Goal: Download file/media

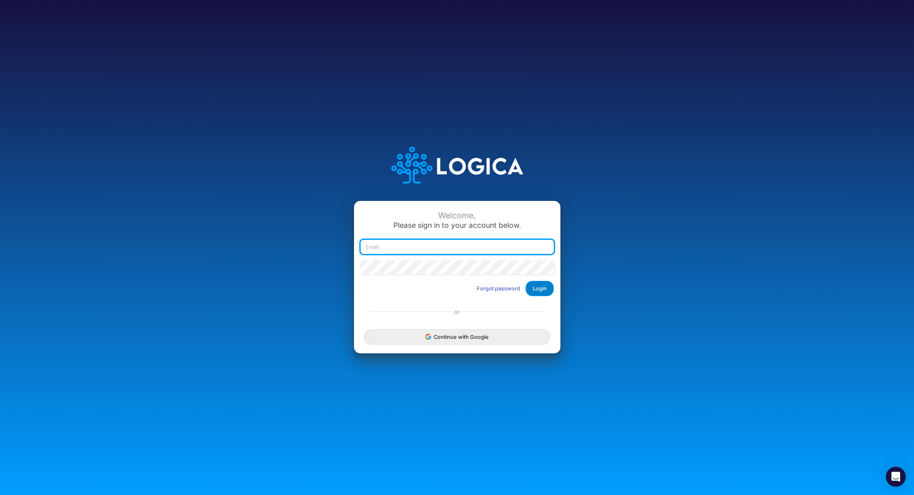
type input "[PERSON_NAME][EMAIL_ADDRESS][PERSON_NAME][DOMAIN_NAME]"
click at [541, 288] on button "Login" at bounding box center [540, 288] width 28 height 15
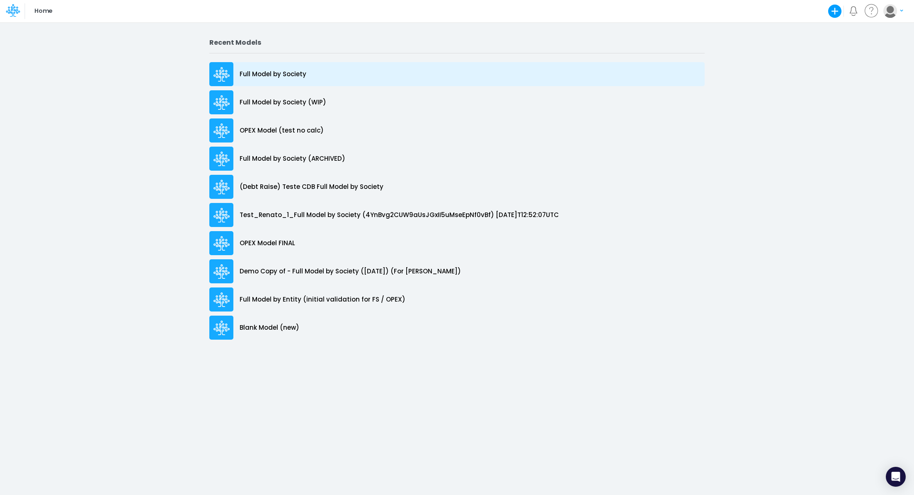
click at [263, 77] on p "Full Model by Society" at bounding box center [273, 75] width 67 height 10
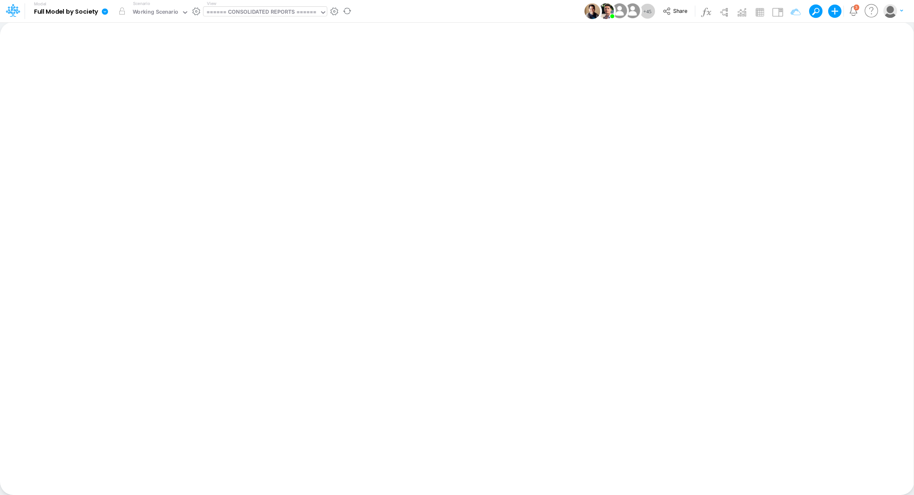
click at [226, 8] on div "====== CONSOLIDATED REPORTS ======" at bounding box center [261, 13] width 110 height 10
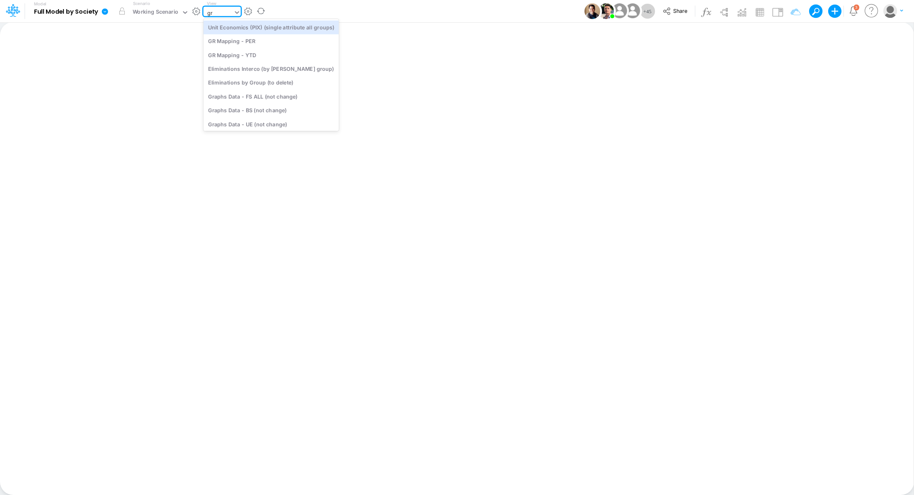
type input "gra"
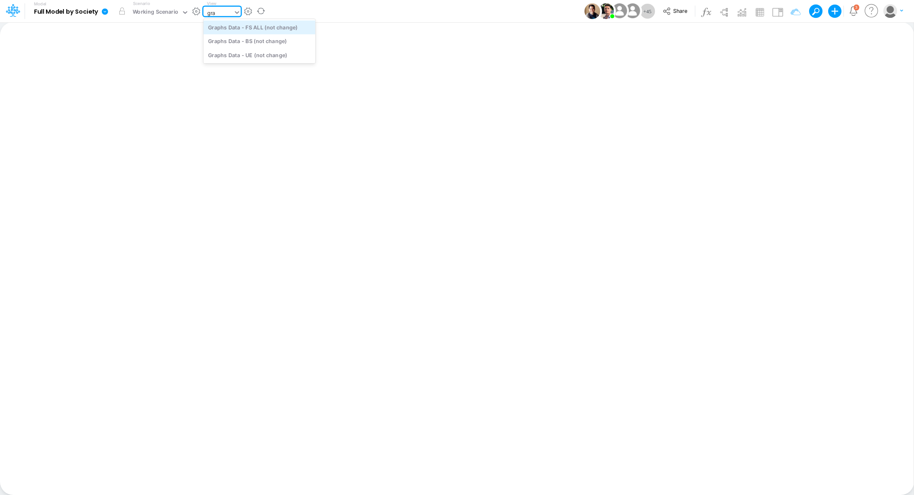
click at [260, 26] on div "Graphs Data - FS ALL (not change)" at bounding box center [260, 27] width 112 height 14
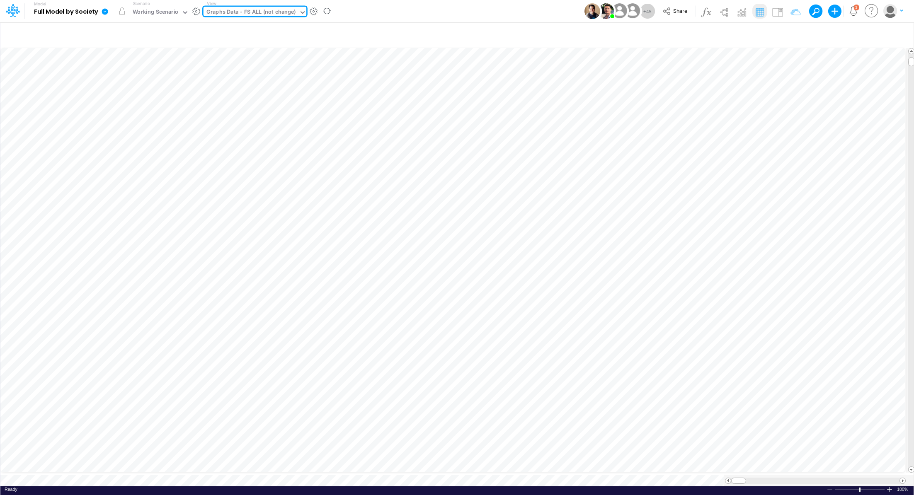
click at [106, 10] on icon at bounding box center [105, 11] width 6 height 6
click at [122, 72] on button "Export" at bounding box center [146, 73] width 89 height 14
click at [107, 15] on icon at bounding box center [104, 11] width 7 height 7
click at [138, 75] on button "Export" at bounding box center [146, 73] width 89 height 14
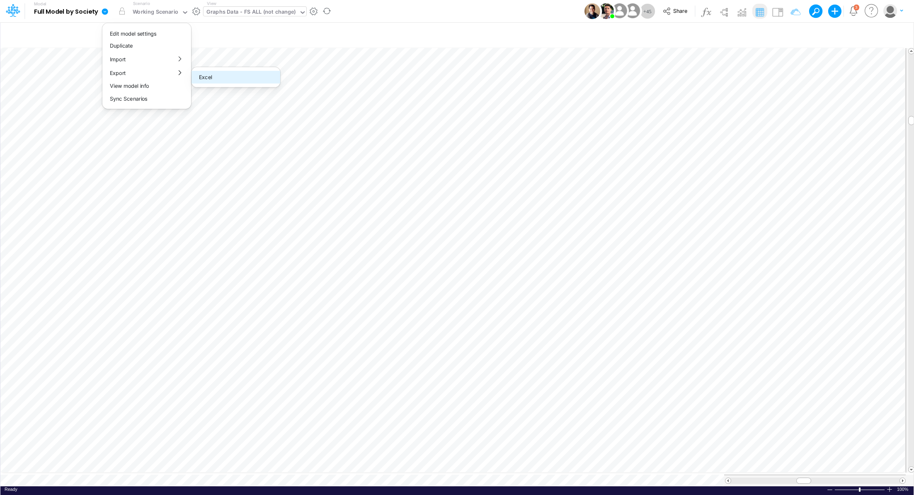
click at [245, 82] on button "Excel" at bounding box center [236, 77] width 89 height 13
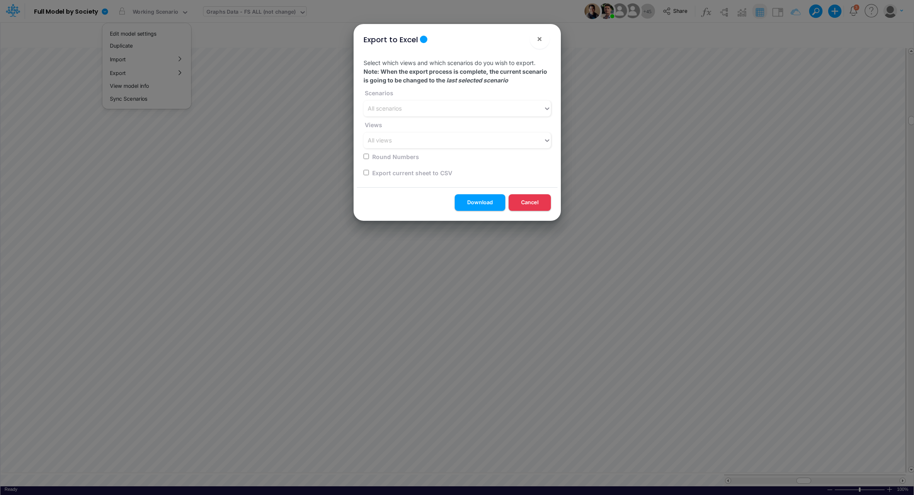
click at [392, 170] on label "Export current sheet to CSV" at bounding box center [411, 173] width 81 height 9
click at [364, 169] on div "Export current sheet to CSV" at bounding box center [455, 173] width 182 height 16
click at [365, 171] on input "checkbox" at bounding box center [366, 172] width 5 height 5
checkbox input "true"
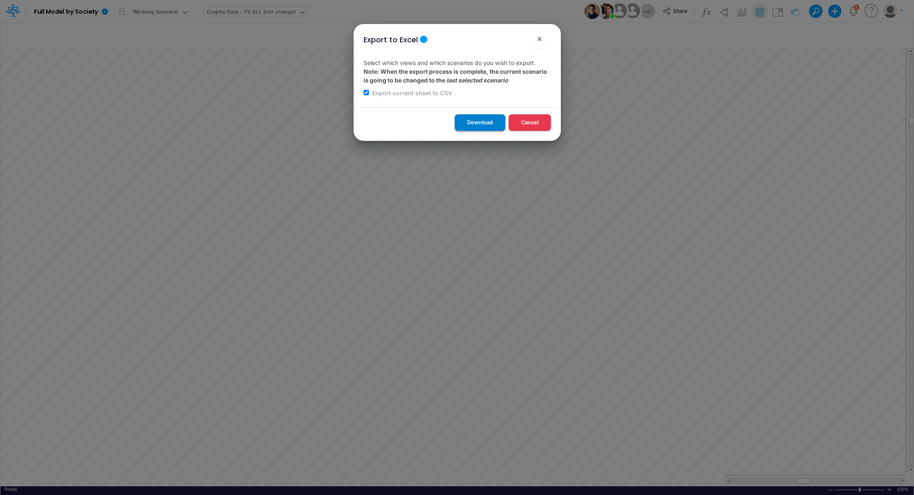
click at [482, 119] on button "Download" at bounding box center [480, 122] width 51 height 16
click at [243, 10] on div "Export to Excel × Select which views and which scenarios do you wish to export.…" at bounding box center [457, 247] width 914 height 495
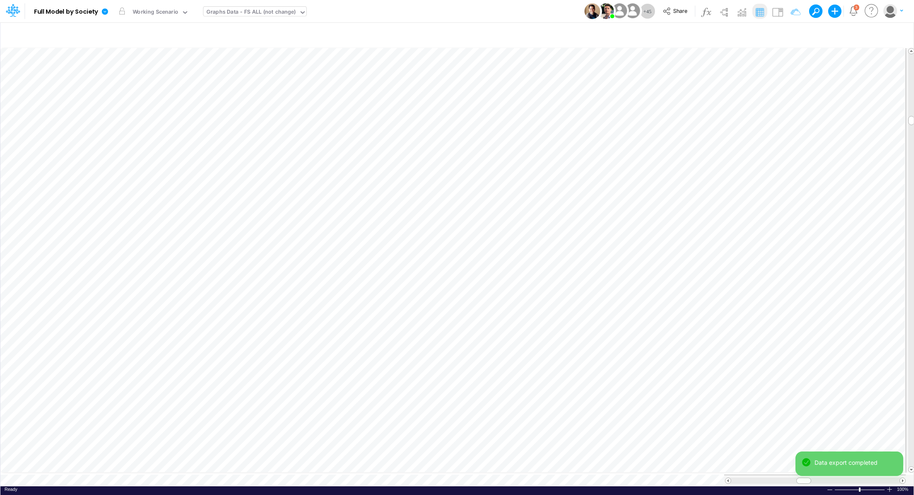
click at [243, 12] on div "Graphs Data - FS ALL (not change)" at bounding box center [251, 13] width 90 height 10
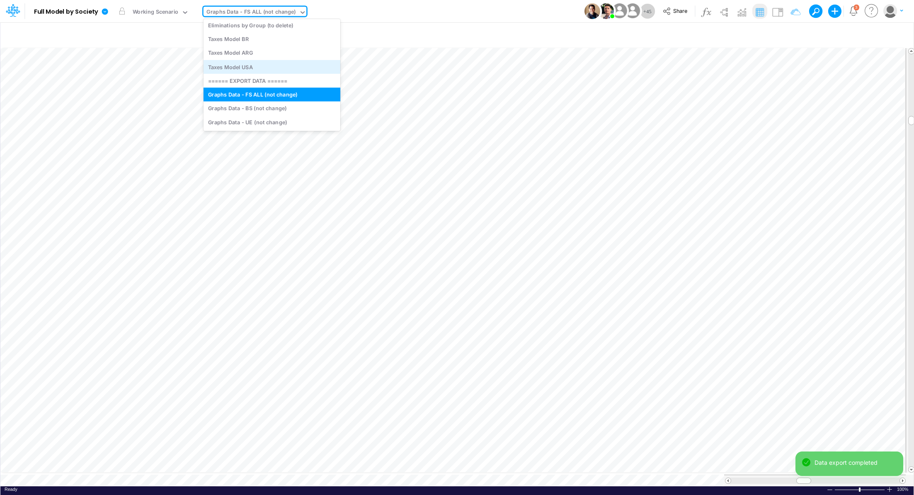
scroll to position [2471, 0]
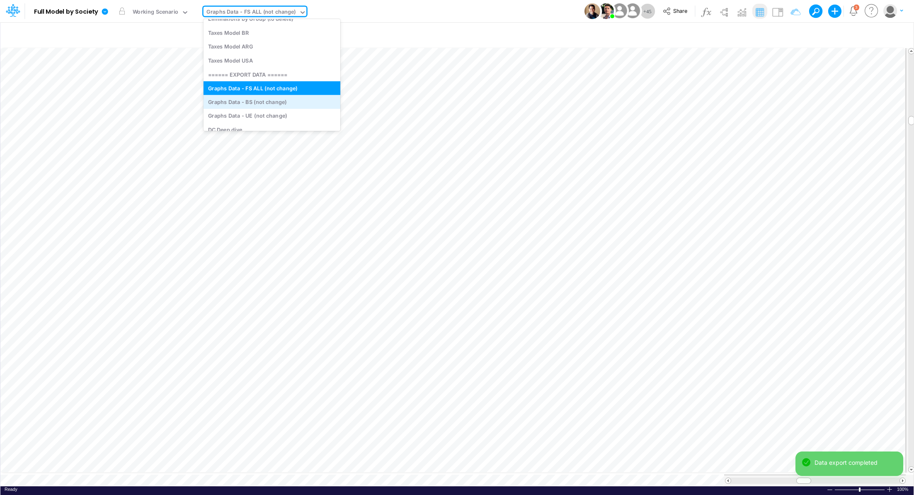
click at [285, 99] on div "Graphs Data - BS (not change)" at bounding box center [272, 102] width 137 height 14
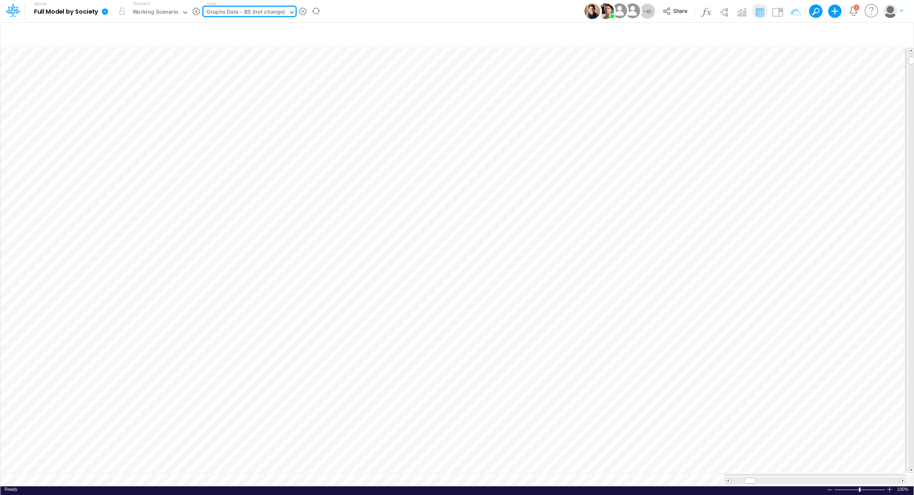
click at [103, 12] on icon at bounding box center [105, 11] width 6 height 6
click at [136, 74] on button "Export" at bounding box center [146, 73] width 89 height 14
click at [247, 80] on button "Excel" at bounding box center [236, 77] width 89 height 13
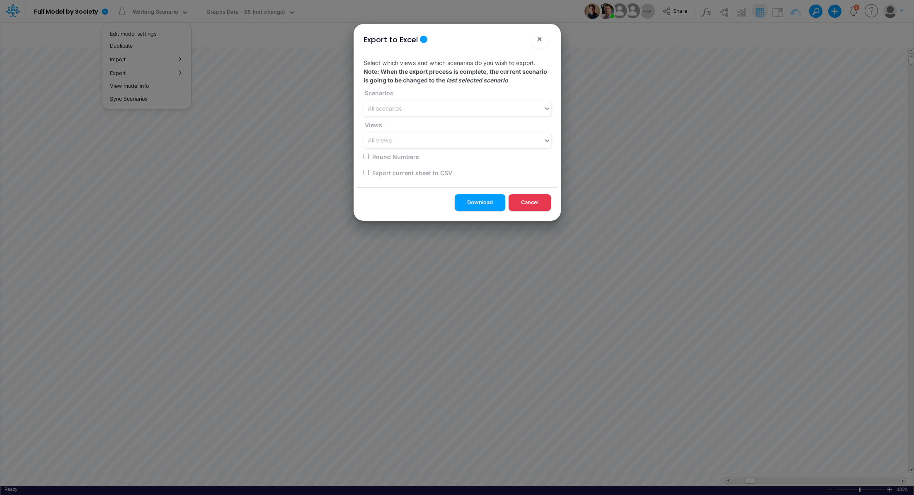
click at [366, 170] on input "checkbox" at bounding box center [366, 172] width 5 height 5
checkbox input "true"
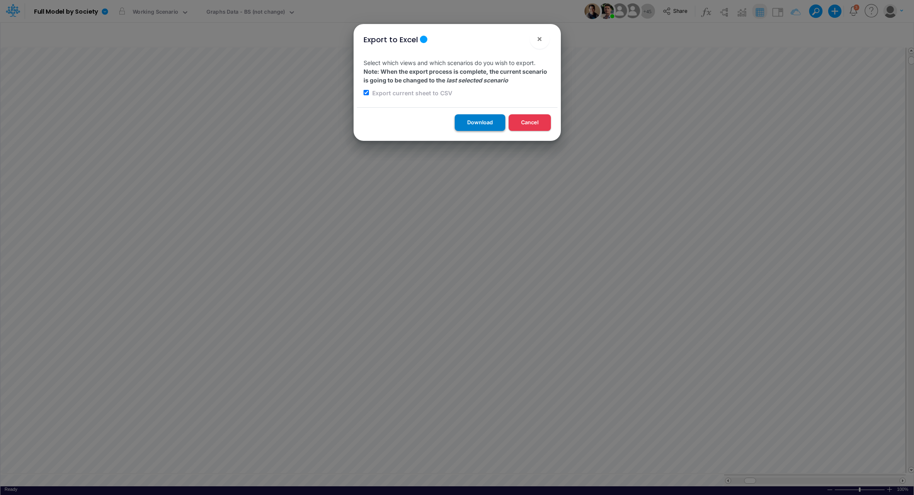
click at [468, 122] on button "Download" at bounding box center [480, 122] width 51 height 16
click at [253, 12] on div "Export to Excel × Select which views and which scenarios do you wish to export.…" at bounding box center [457, 247] width 914 height 495
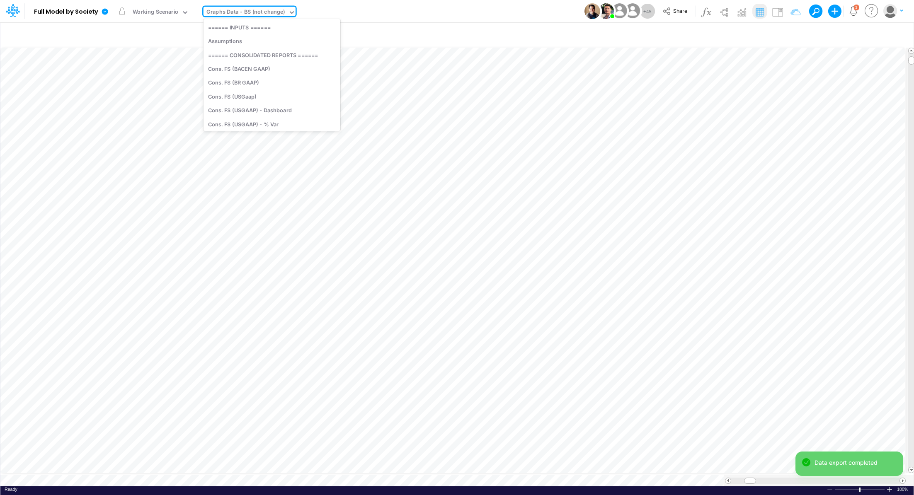
click at [254, 12] on div "Graphs Data - BS (not change)" at bounding box center [245, 13] width 79 height 10
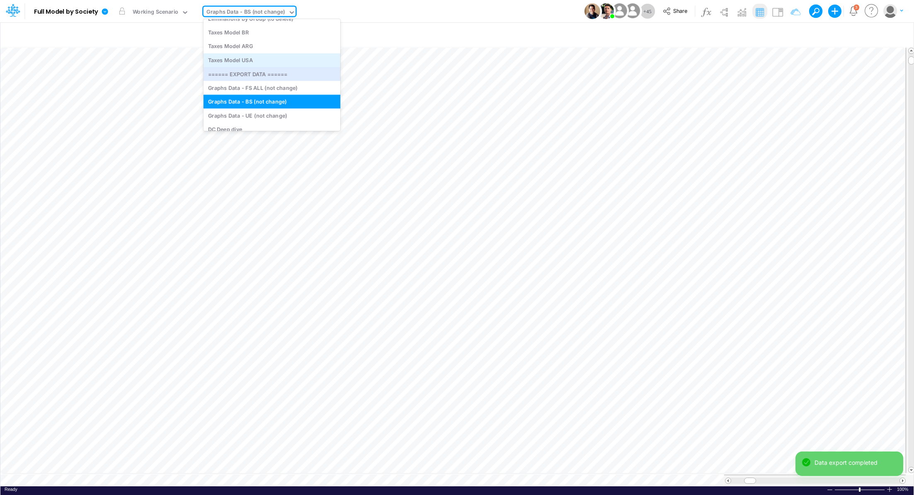
scroll to position [2474, 0]
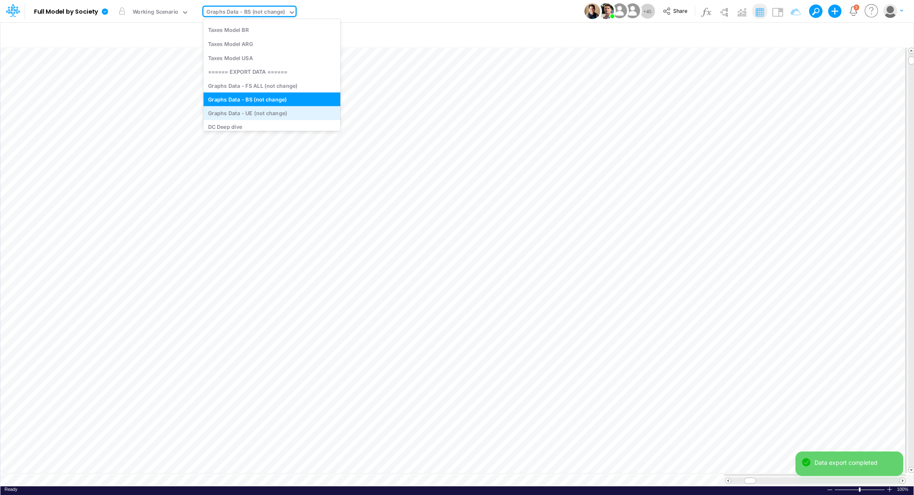
click at [284, 112] on div "Graphs Data - UE (not change)" at bounding box center [272, 114] width 137 height 14
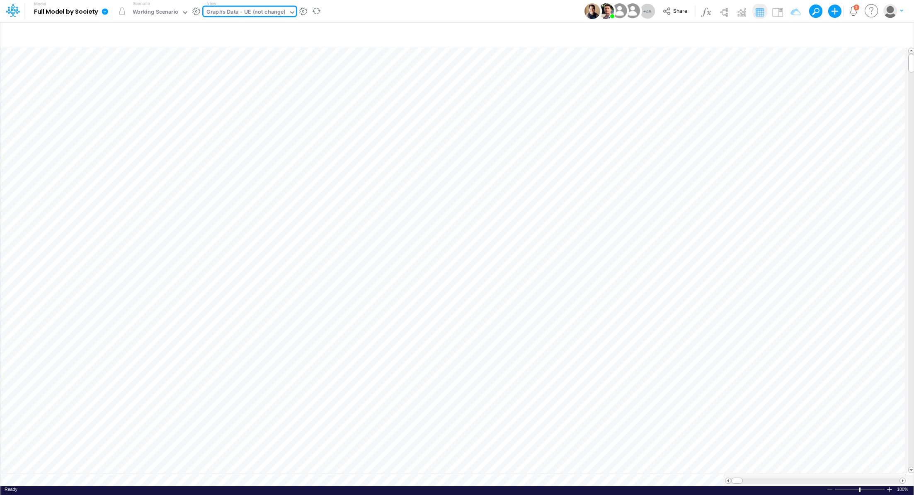
click at [105, 11] on icon at bounding box center [105, 11] width 6 height 6
click at [134, 74] on button "Export" at bounding box center [146, 73] width 89 height 14
click at [221, 78] on button "Excel" at bounding box center [236, 77] width 89 height 13
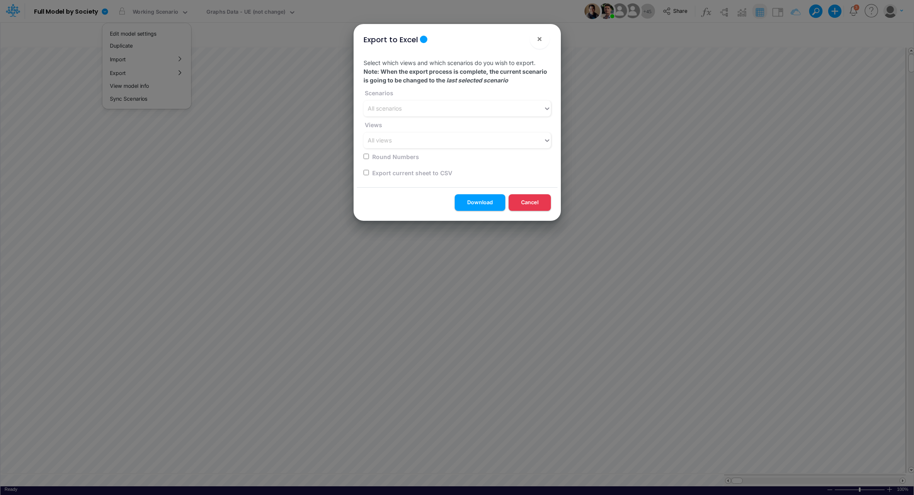
click at [390, 172] on label "Export current sheet to CSV" at bounding box center [411, 173] width 81 height 9
click at [365, 173] on input "checkbox" at bounding box center [366, 172] width 5 height 5
checkbox input "true"
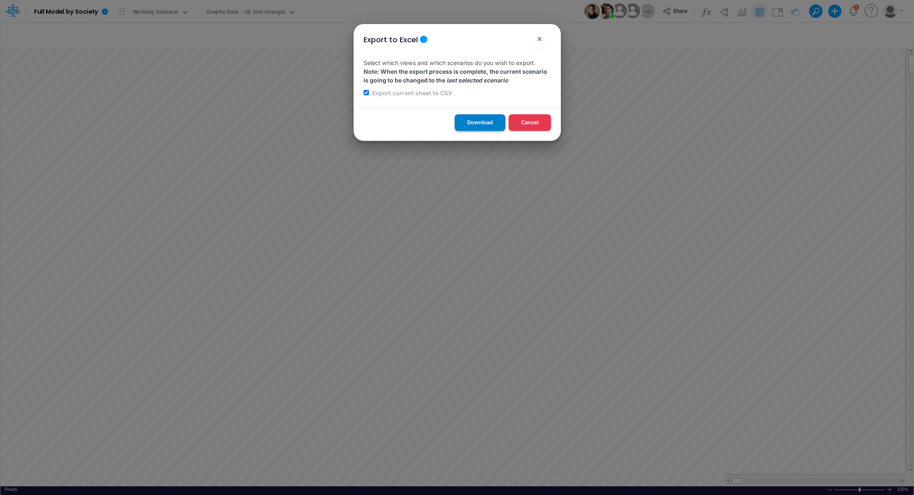
click at [463, 121] on button "Download" at bounding box center [480, 122] width 51 height 16
click at [247, 11] on div "Export to Excel × Select which views and which scenarios do you wish to export.…" at bounding box center [457, 247] width 914 height 495
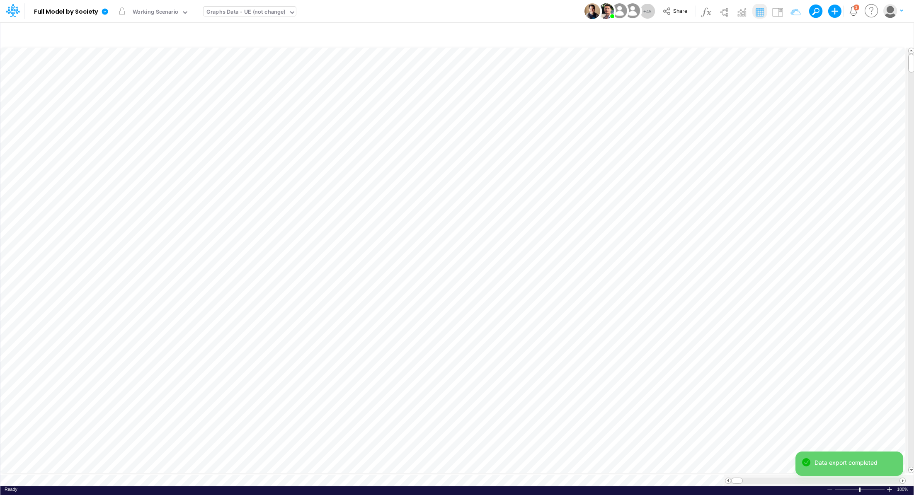
click at [243, 15] on div "Graphs Data - UE (not change)" at bounding box center [245, 13] width 79 height 10
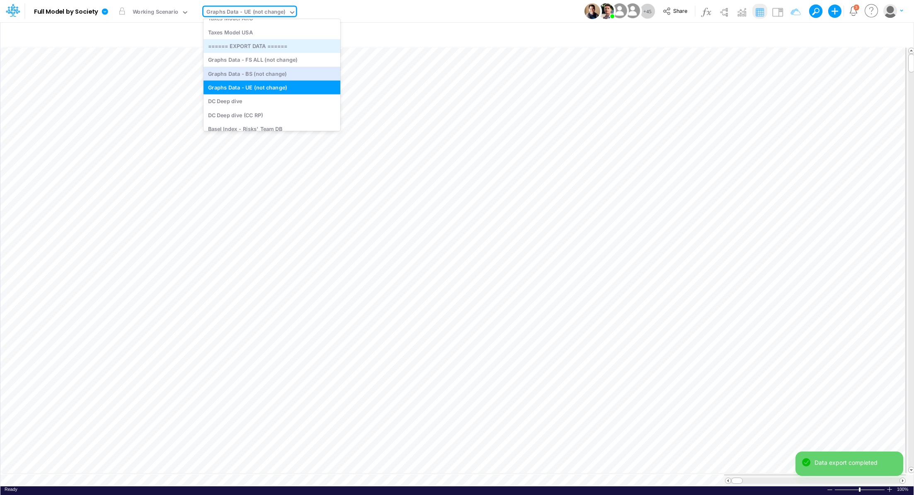
scroll to position [2506, 0]
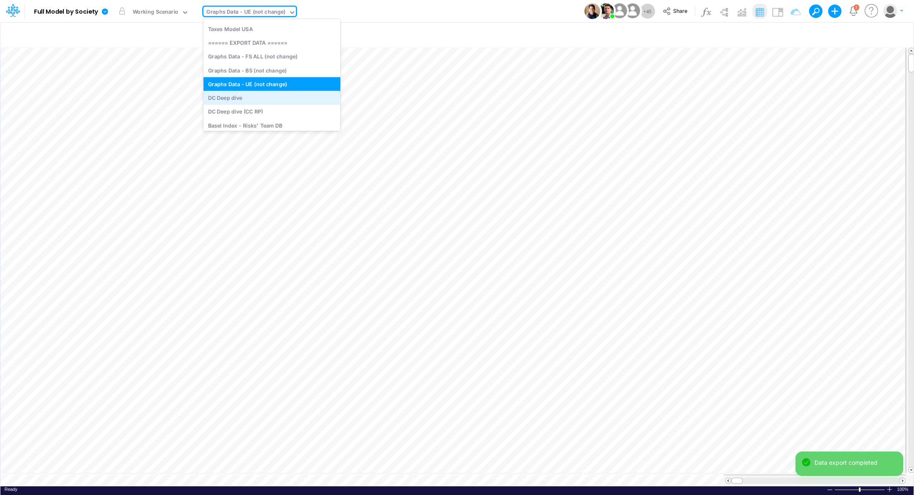
click at [282, 95] on div "DC Deep dive" at bounding box center [272, 98] width 137 height 14
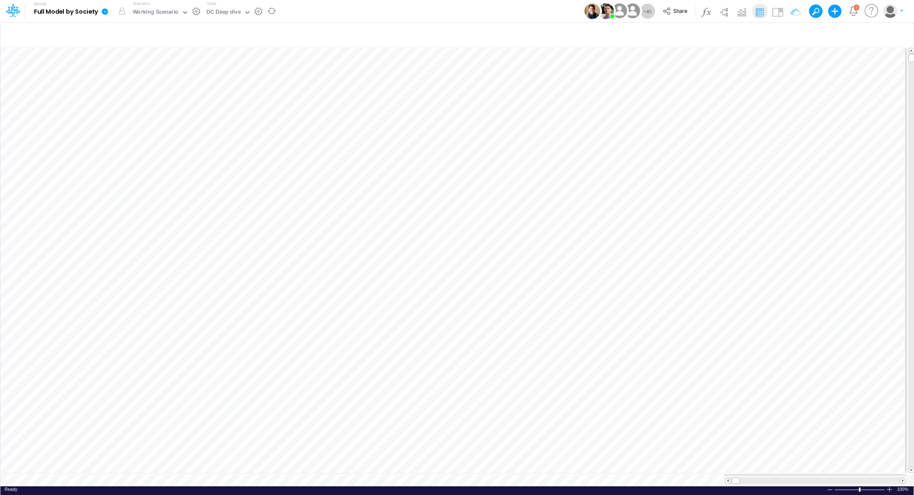
click at [107, 14] on icon at bounding box center [105, 11] width 6 height 6
click at [143, 70] on button "Export" at bounding box center [146, 73] width 89 height 14
click at [216, 76] on button "Excel" at bounding box center [236, 77] width 89 height 13
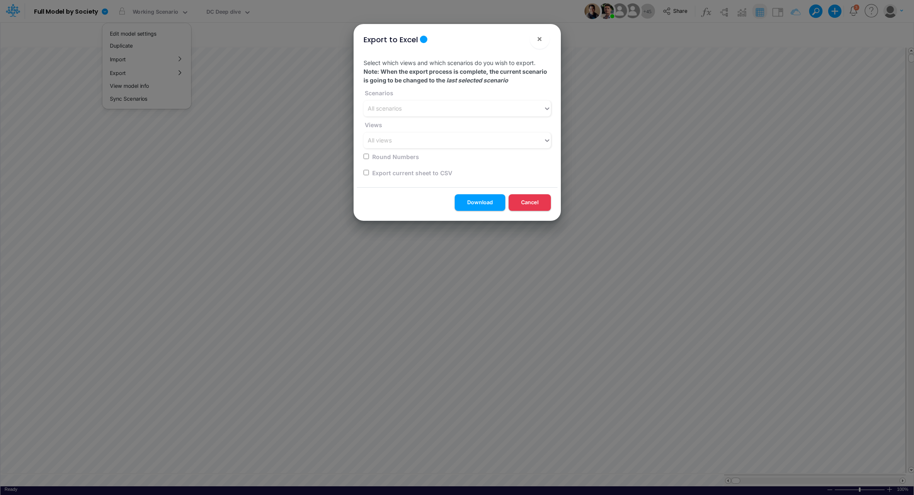
click at [367, 172] on input "checkbox" at bounding box center [366, 172] width 5 height 5
checkbox input "true"
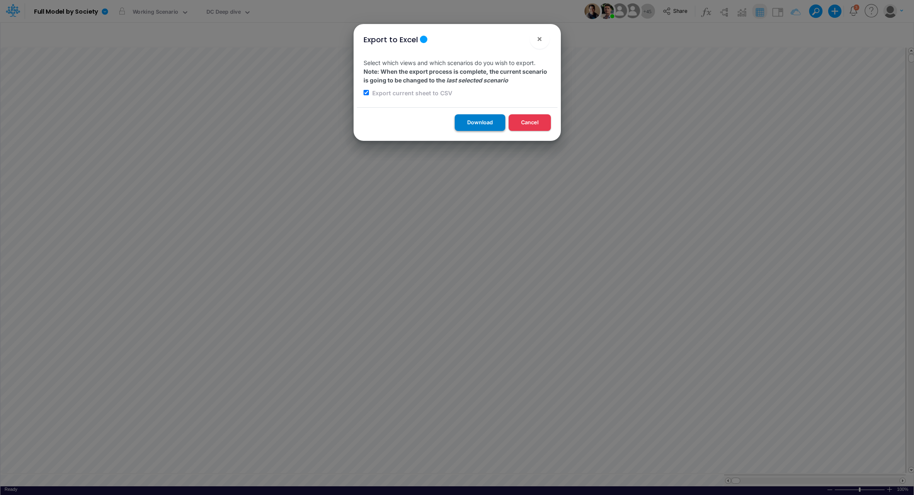
click at [462, 126] on button "Download" at bounding box center [480, 122] width 51 height 16
click at [220, 11] on div "Export to Excel × Select which views and which scenarios do you wish to export.…" at bounding box center [457, 247] width 914 height 495
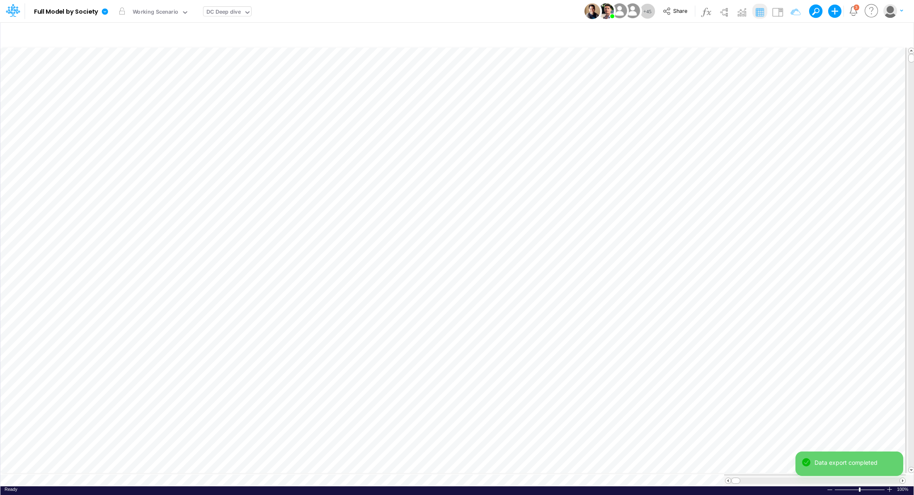
click at [220, 12] on div "DC Deep dive" at bounding box center [223, 13] width 34 height 10
type input "bs"
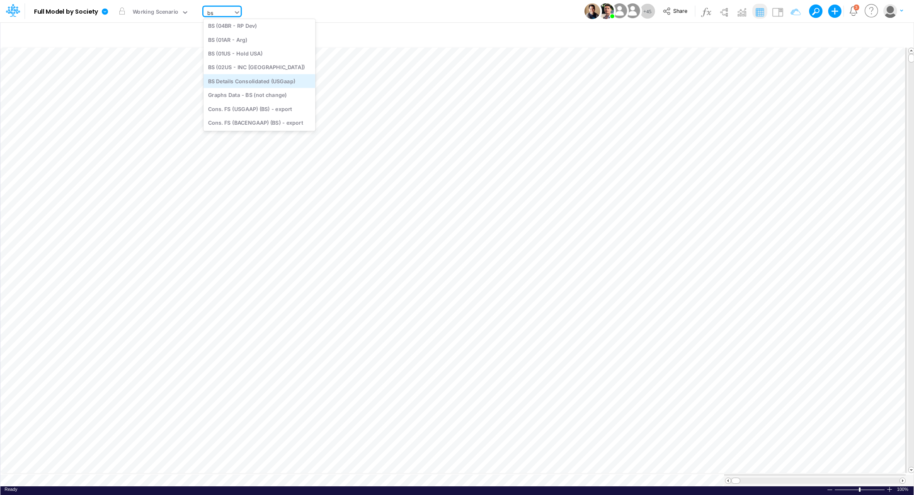
click at [252, 77] on div "BS Details Consolidated (USGaap)" at bounding box center [260, 81] width 112 height 14
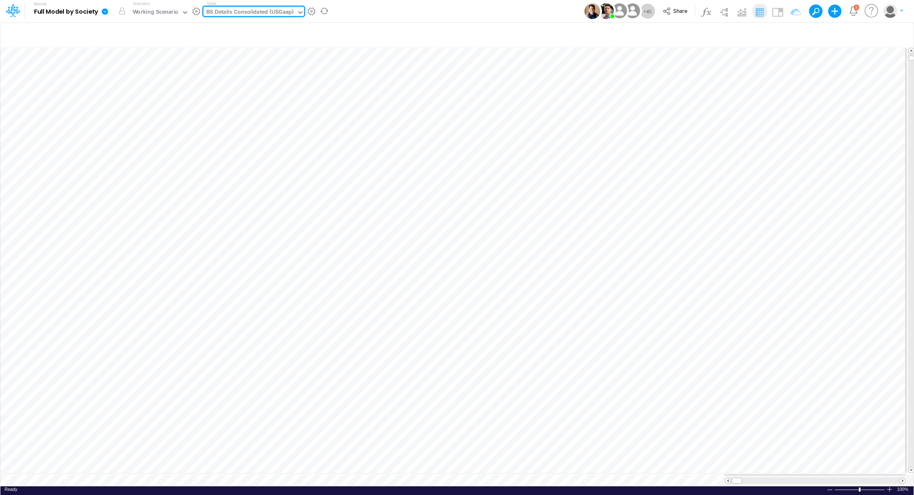
click at [104, 11] on icon at bounding box center [105, 11] width 6 height 6
click at [126, 72] on button "Export" at bounding box center [146, 73] width 89 height 14
click at [213, 76] on button "Excel" at bounding box center [236, 77] width 89 height 13
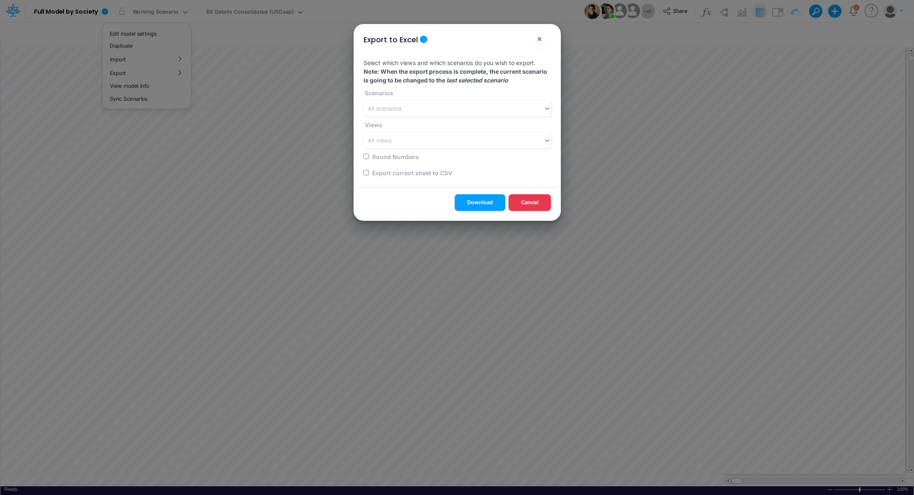
click at [365, 172] on input "checkbox" at bounding box center [366, 172] width 5 height 5
checkbox input "true"
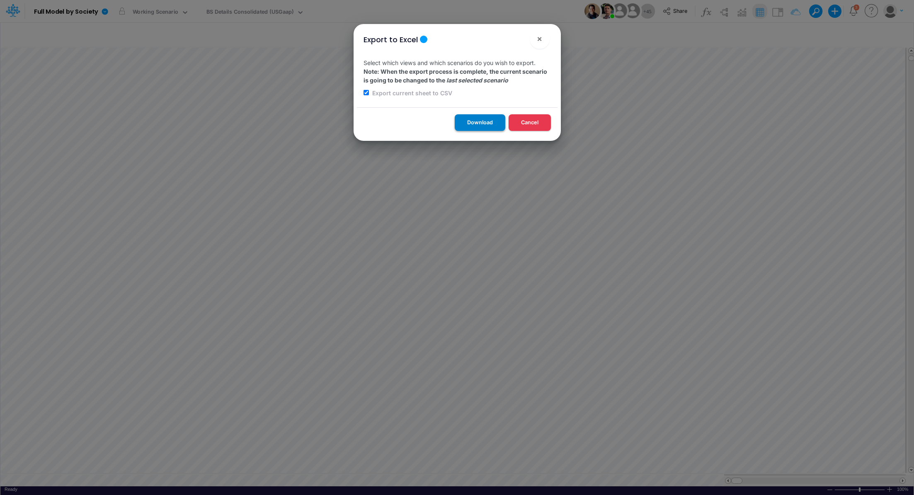
click at [478, 124] on button "Download" at bounding box center [480, 122] width 51 height 16
click at [282, 13] on div "Export to Excel × Select which views and which scenarios do you wish to export.…" at bounding box center [457, 247] width 914 height 495
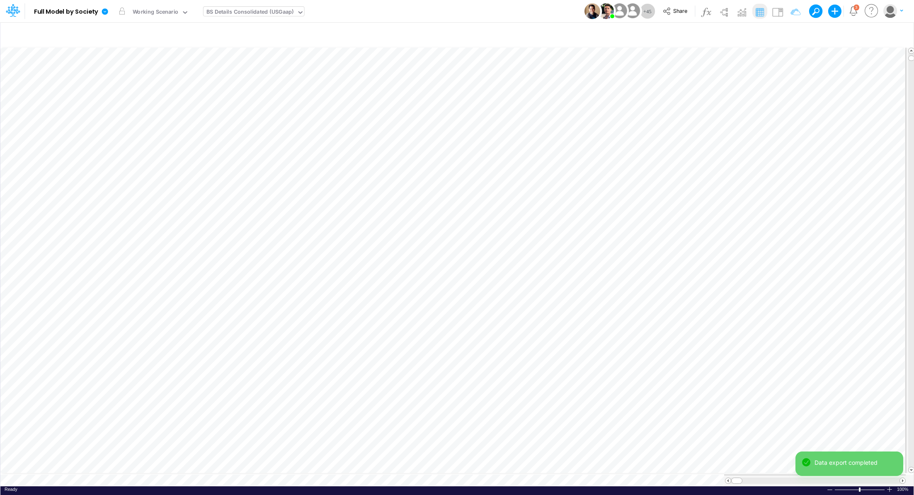
click at [282, 13] on div "BS Details Consolidated (USGaap)" at bounding box center [249, 13] width 87 height 10
type input "P&L"
click at [240, 43] on div "P&L (C & B2B)" at bounding box center [260, 41] width 112 height 14
click at [106, 12] on icon at bounding box center [105, 11] width 6 height 6
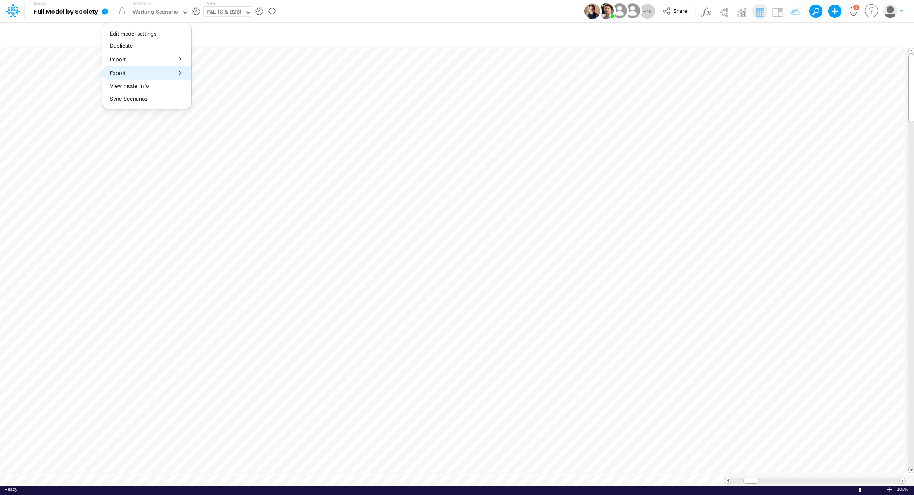
click at [136, 70] on button "Export" at bounding box center [146, 73] width 89 height 14
click at [243, 77] on button "Excel" at bounding box center [236, 77] width 89 height 13
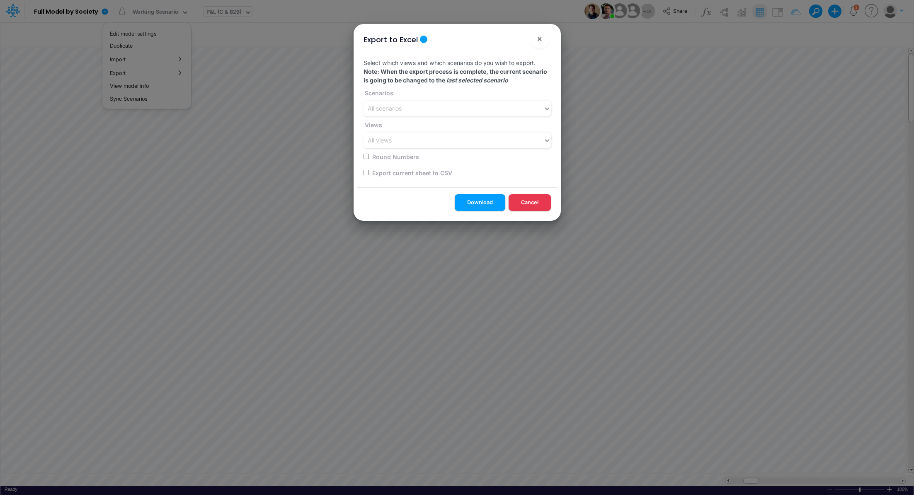
click at [365, 173] on input "checkbox" at bounding box center [366, 172] width 5 height 5
checkbox input "true"
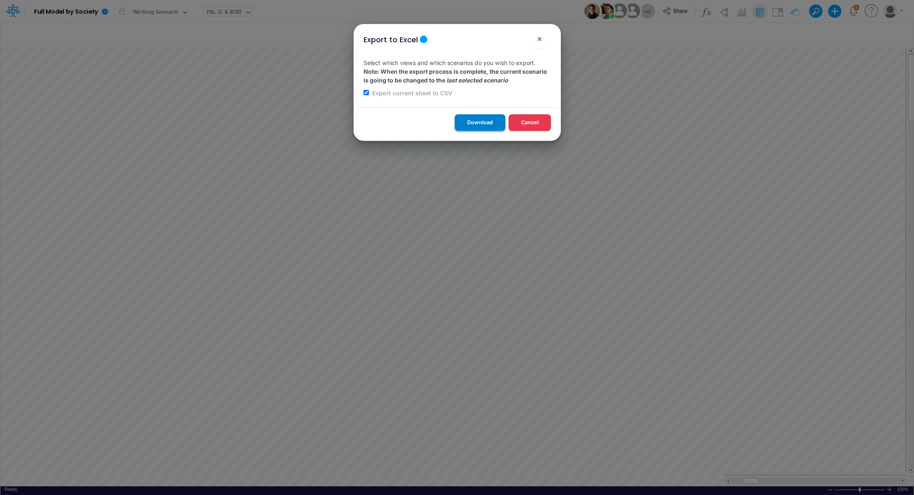
click at [464, 125] on button "Download" at bounding box center [480, 122] width 51 height 16
click at [218, 10] on div "Export to Excel × Select which views and which scenarios do you wish to export.…" at bounding box center [457, 247] width 914 height 495
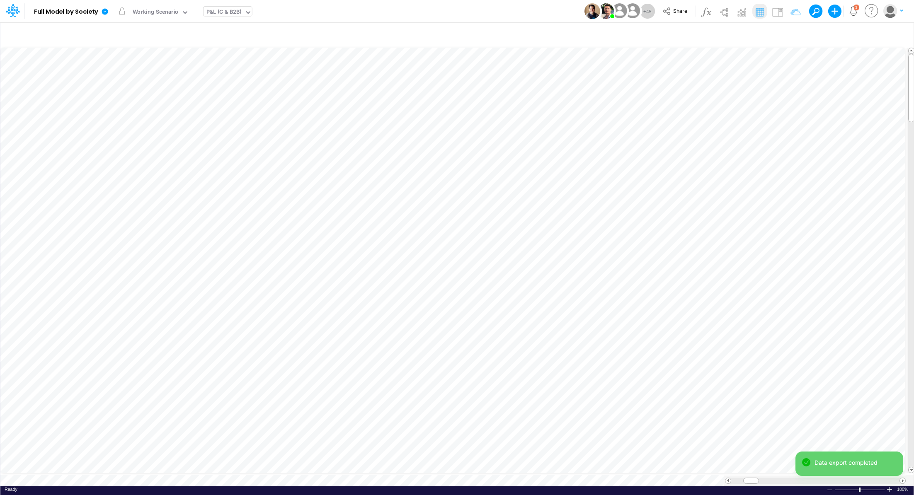
click at [220, 11] on div "P&L (C & B2B)" at bounding box center [223, 13] width 35 height 10
type input "unit"
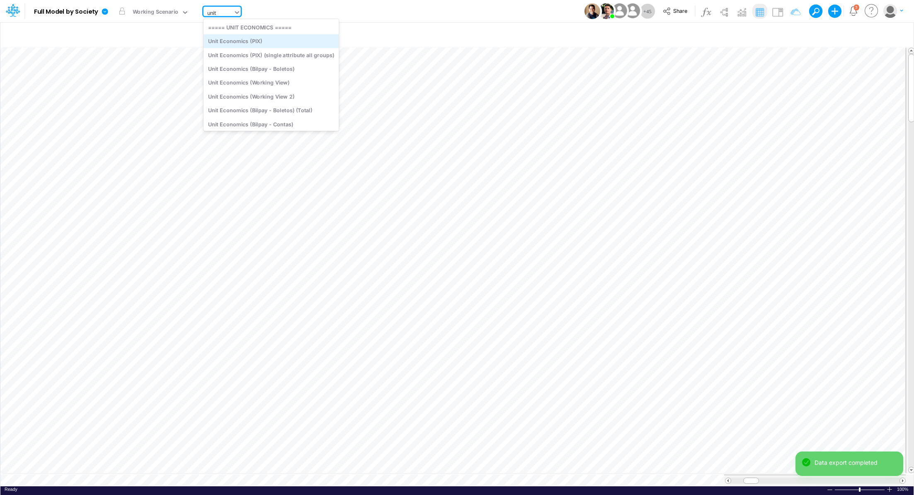
click at [234, 39] on div "Unit Economics (PIX)" at bounding box center [272, 41] width 136 height 14
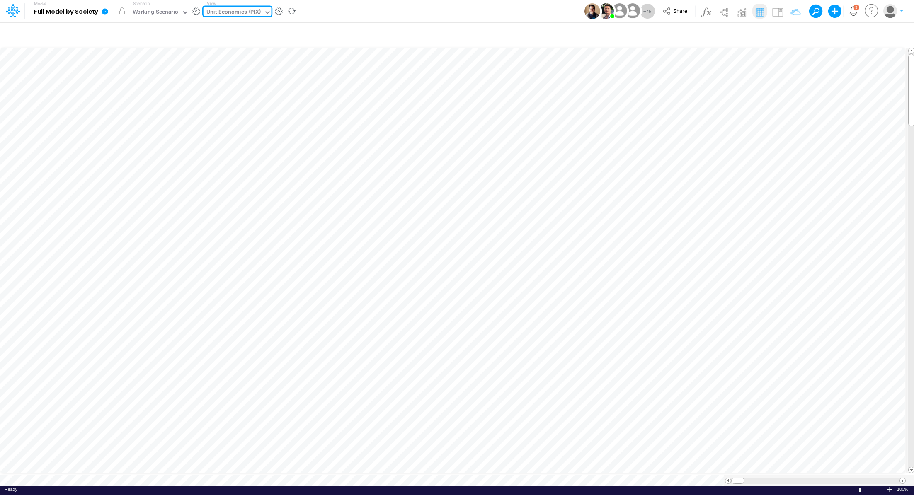
click at [105, 12] on icon at bounding box center [104, 11] width 7 height 7
click at [125, 72] on button "Export" at bounding box center [146, 73] width 89 height 14
click at [204, 78] on button "Excel" at bounding box center [236, 77] width 89 height 13
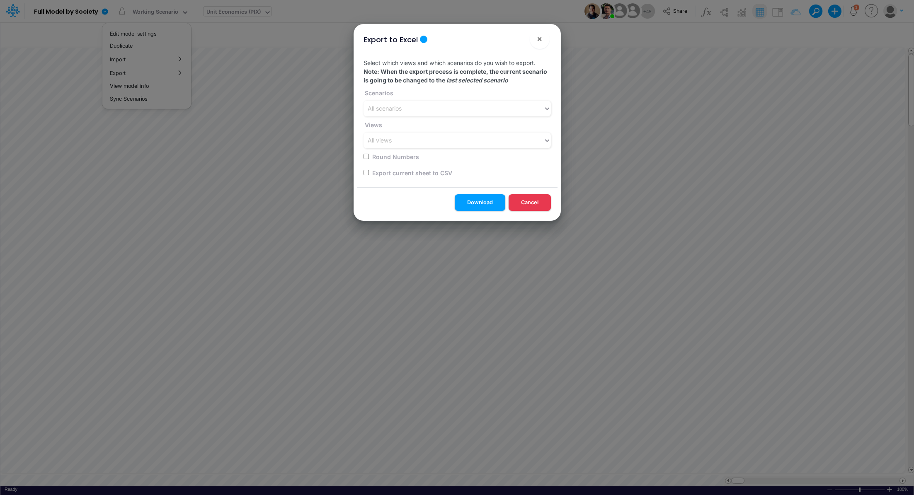
click at [366, 171] on input "checkbox" at bounding box center [366, 172] width 5 height 5
checkbox input "true"
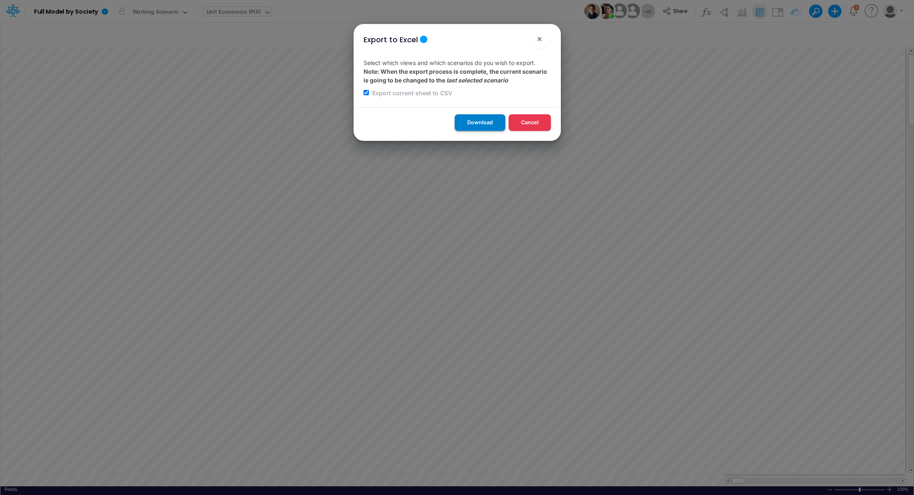
click at [464, 123] on button "Download" at bounding box center [480, 122] width 51 height 16
click at [544, 39] on button "×" at bounding box center [540, 39] width 20 height 20
